Goal: Navigation & Orientation: Go to known website

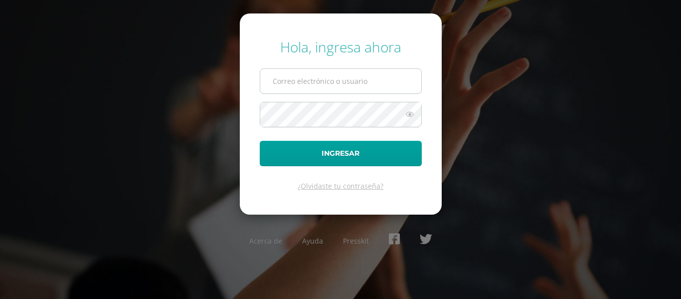
click at [314, 74] on input "text" at bounding box center [340, 81] width 161 height 24
type input "529@laestrella.edu.gt"
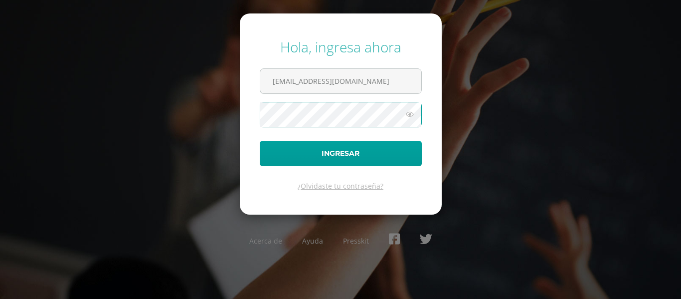
click at [260, 141] on button "Ingresar" at bounding box center [341, 153] width 162 height 25
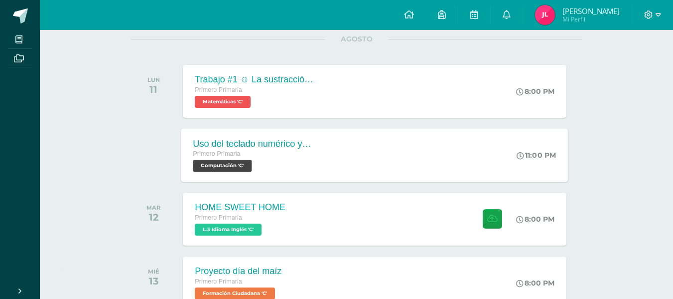
scroll to position [150, 0]
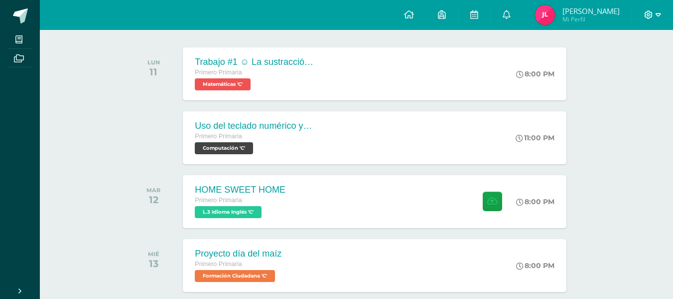
click at [649, 14] on icon at bounding box center [649, 14] width 8 height 8
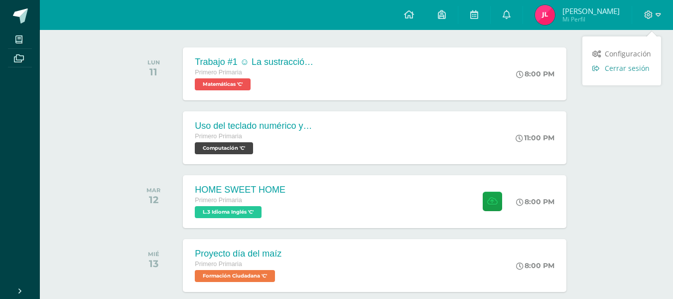
click at [621, 71] on span "Cerrar sesión" at bounding box center [627, 67] width 45 height 9
